Goal: Information Seeking & Learning: Learn about a topic

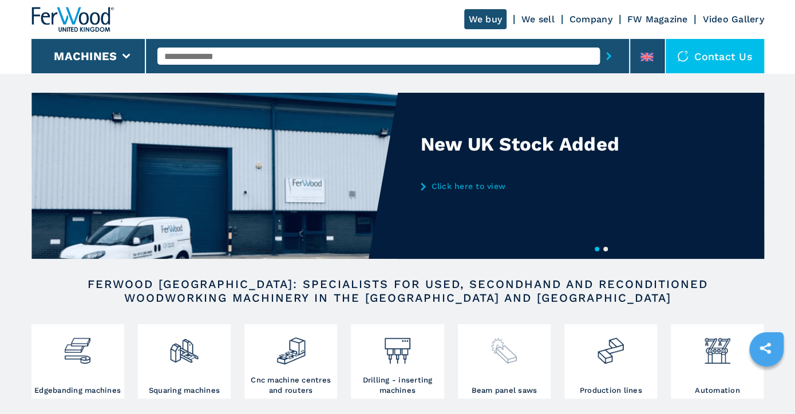
click at [502, 361] on img at bounding box center [504, 346] width 30 height 39
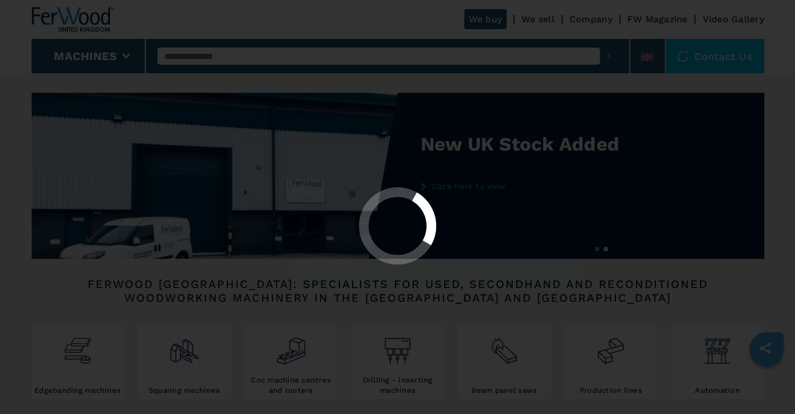
select select "**********"
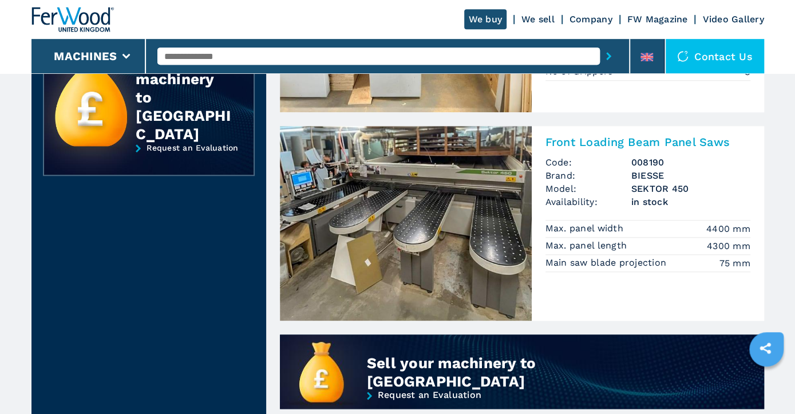
scroll to position [774, 0]
